Goal: Communication & Community: Ask a question

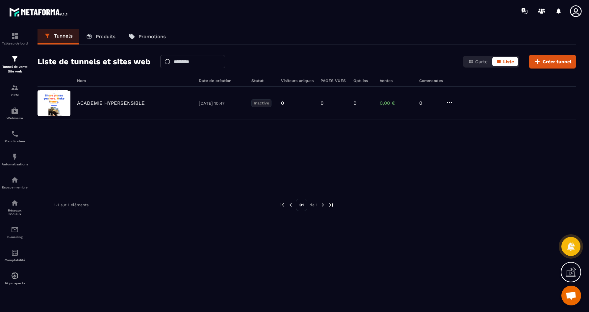
scroll to position [2457, 0]
click at [18, 213] on p "Réseaux Sociaux" at bounding box center [15, 211] width 26 height 7
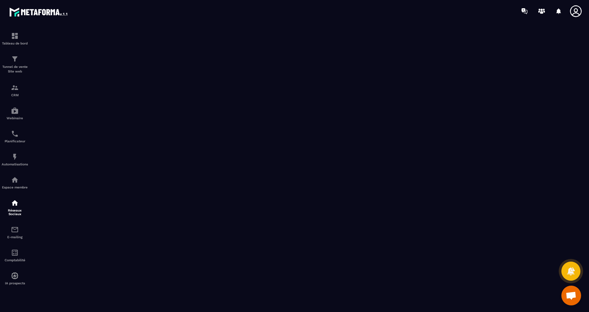
click at [570, 291] on span "Ouvrir le chat" at bounding box center [571, 295] width 11 height 9
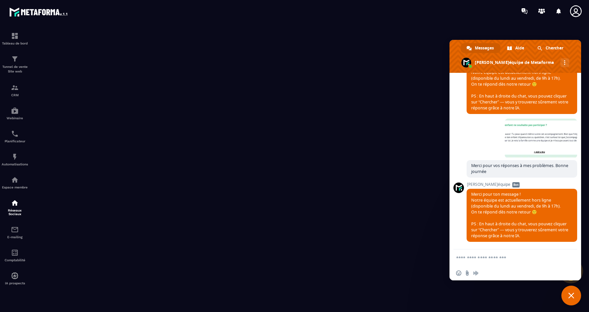
scroll to position [2492, 0]
click at [497, 257] on textarea "Entrez votre message..." at bounding box center [508, 258] width 104 height 6
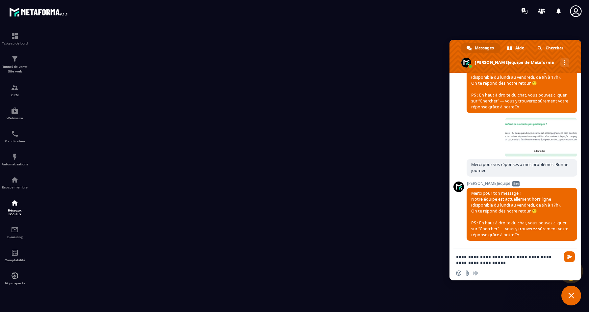
type textarea "**********"
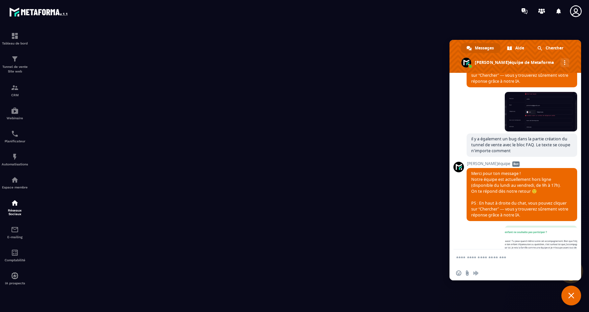
scroll to position [2317, 0]
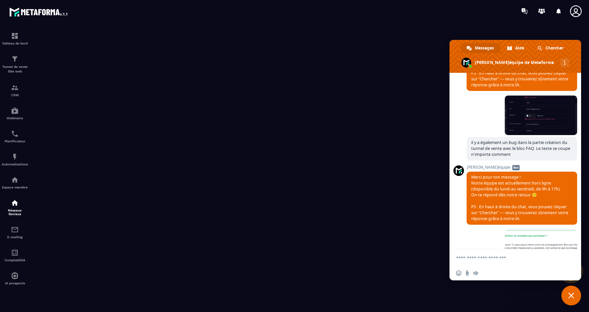
click at [571, 292] on span "Fermer le chat" at bounding box center [572, 295] width 6 height 6
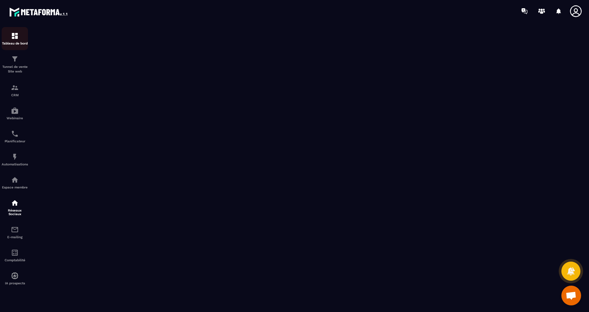
click at [14, 39] on img at bounding box center [15, 36] width 8 height 8
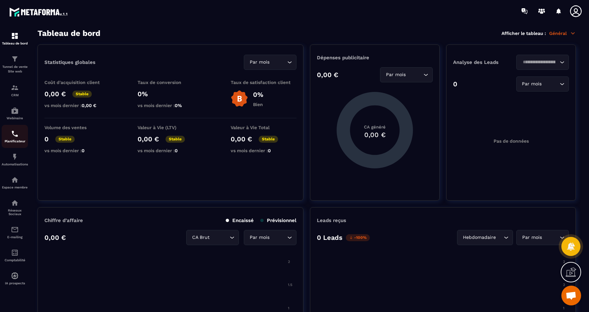
click at [15, 141] on p "Planificateur" at bounding box center [15, 141] width 26 height 4
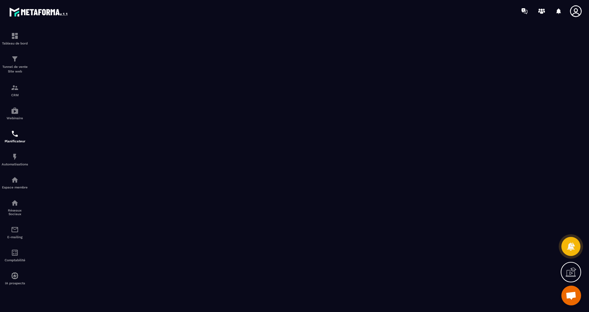
click at [574, 12] on icon at bounding box center [576, 11] width 13 height 13
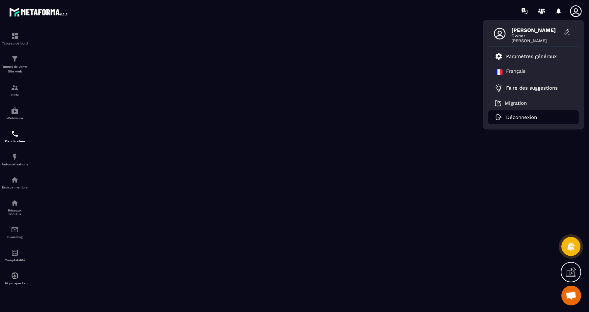
click at [516, 115] on p "Déconnexion" at bounding box center [521, 117] width 31 height 6
